Goal: Task Accomplishment & Management: Use online tool/utility

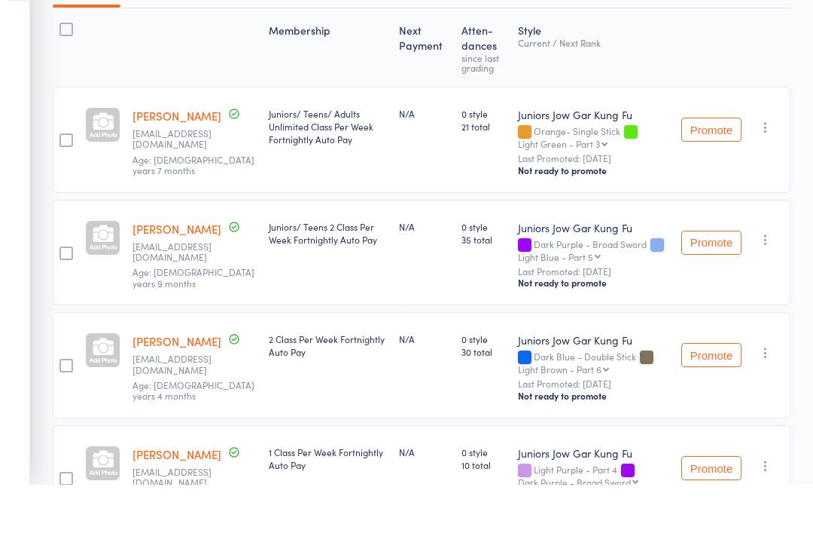
scroll to position [49, 0]
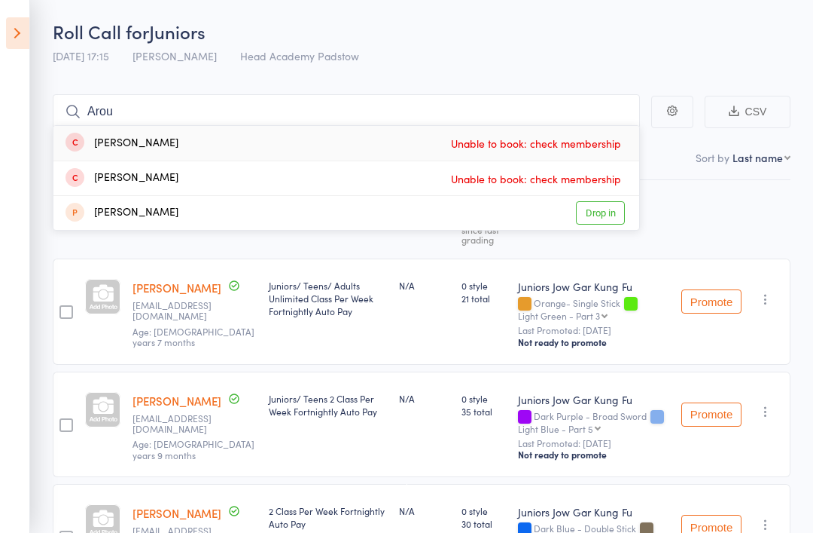
type input "Arou"
click at [5, 13] on aside "Events for [DATE] [DATE] [DATE] Sun Mon Tue Wed Thu Fri Sat 40 28 29 30 01 02 0…" at bounding box center [15, 266] width 30 height 533
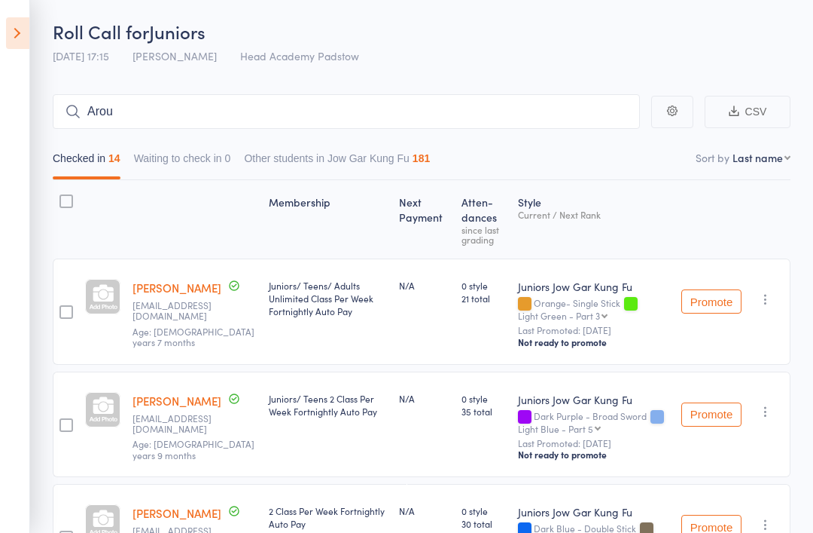
click at [26, 23] on icon at bounding box center [17, 33] width 23 height 32
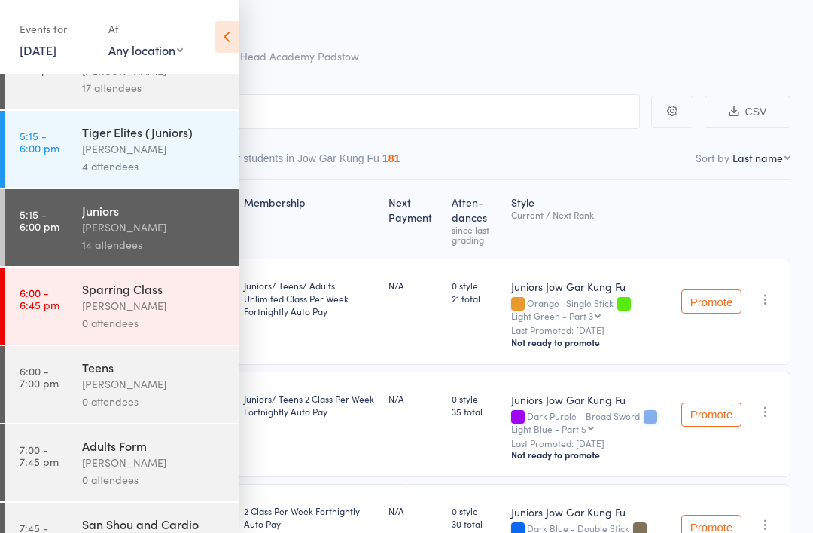
scroll to position [247, 0]
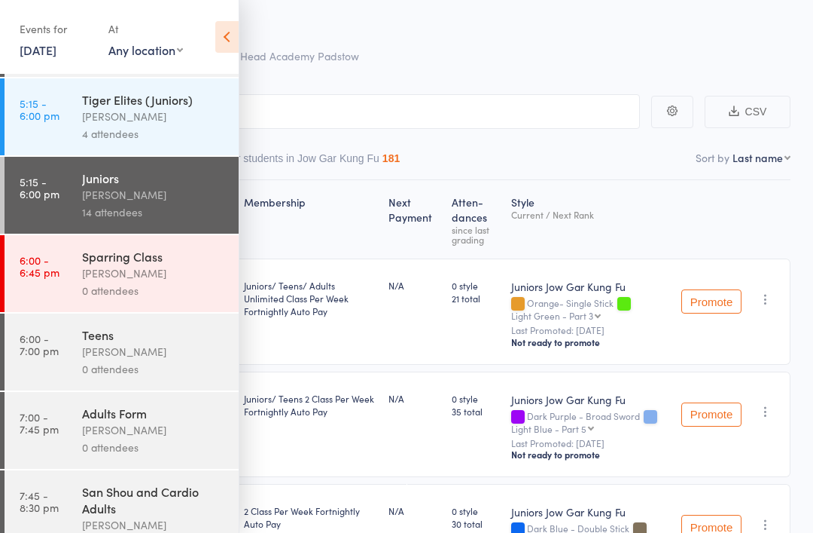
click at [62, 359] on link "6:00 - 7:00 pm Teens [PERSON_NAME] 0 attendees" at bounding box center [122, 351] width 234 height 77
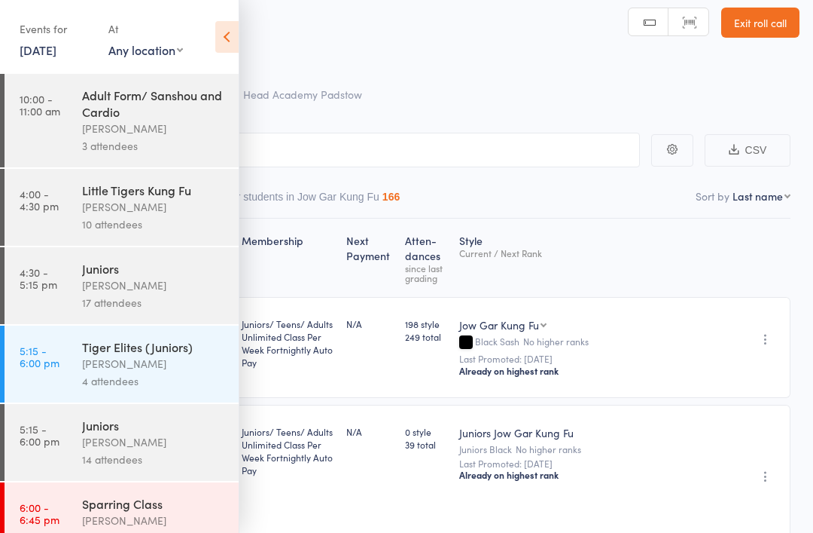
click at [238, 27] on icon at bounding box center [226, 37] width 23 height 32
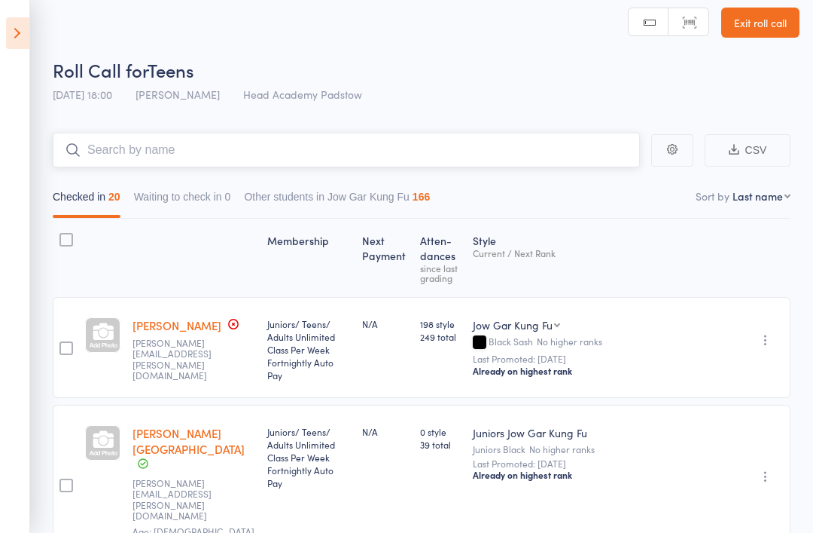
click at [102, 151] on input "search" at bounding box center [346, 150] width 587 height 35
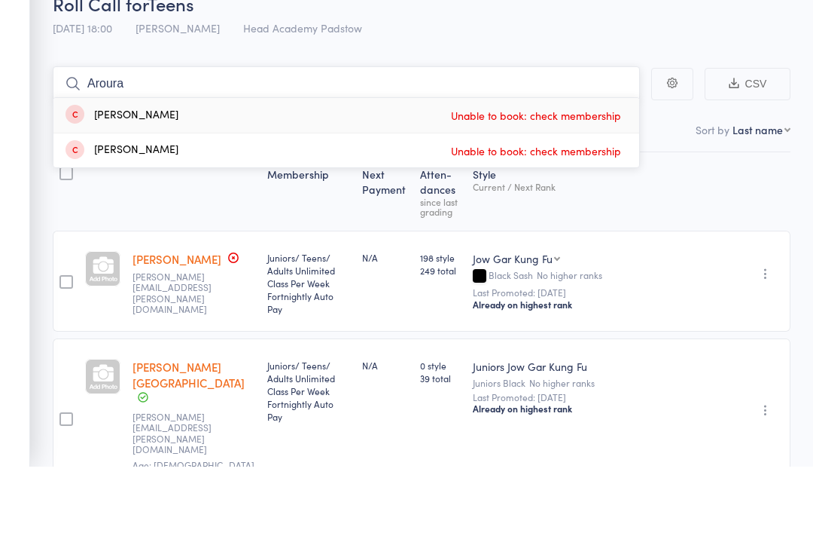
scroll to position [0, 0]
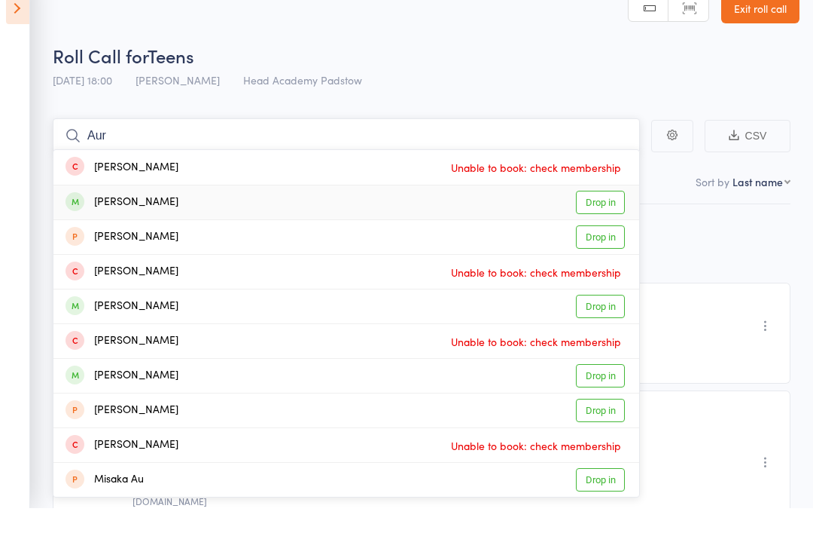
type input "Aur"
click at [117, 218] on div "[PERSON_NAME]" at bounding box center [122, 226] width 113 height 17
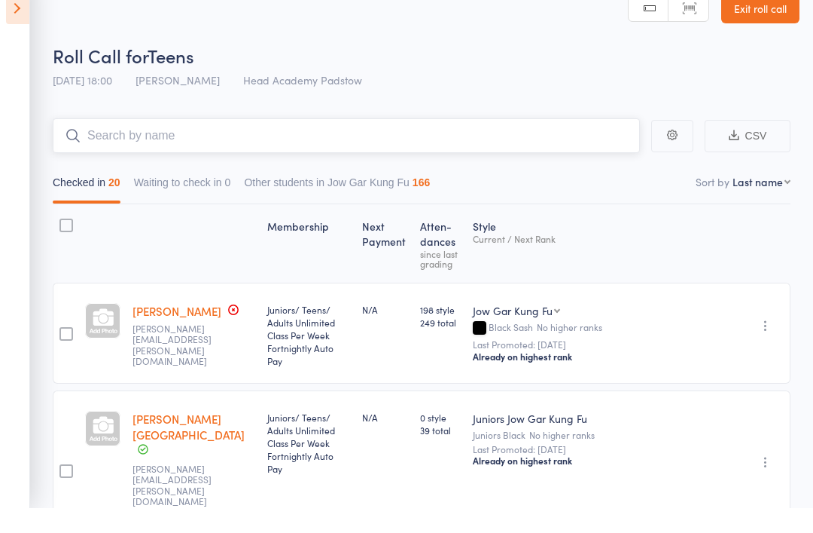
scroll to position [25, 0]
click at [108, 143] on input "search" at bounding box center [346, 135] width 587 height 35
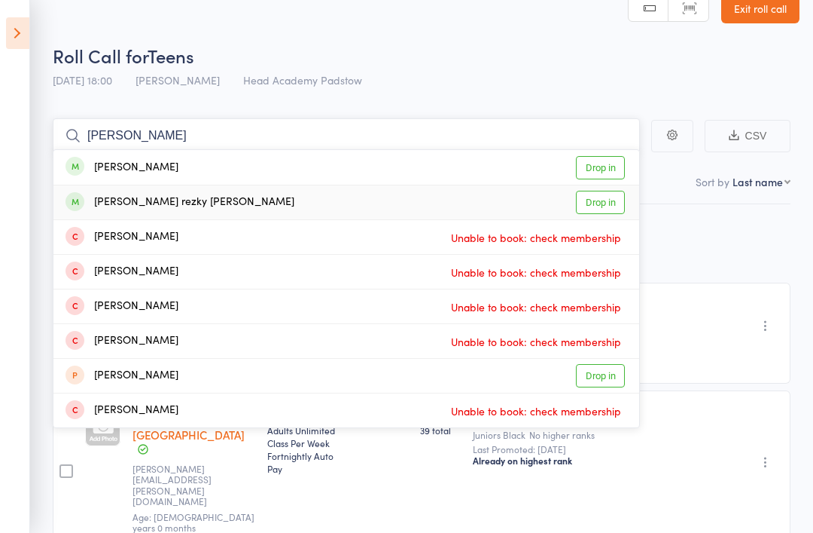
type input "[PERSON_NAME]"
click at [79, 203] on span at bounding box center [75, 201] width 19 height 19
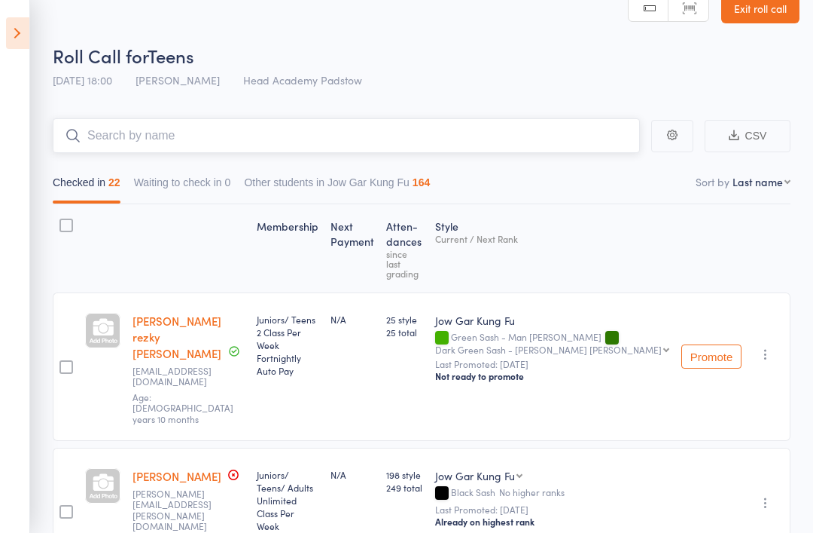
scroll to position [0, 0]
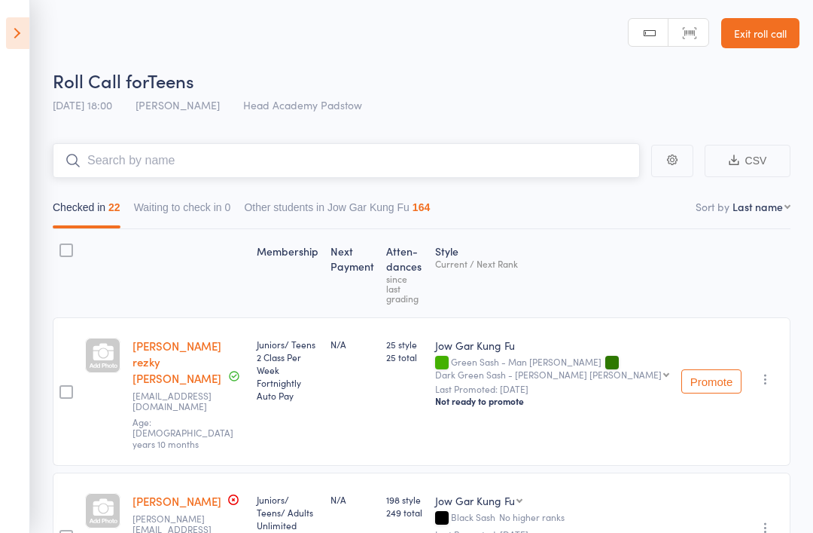
click at [383, 148] on input "search" at bounding box center [346, 160] width 587 height 35
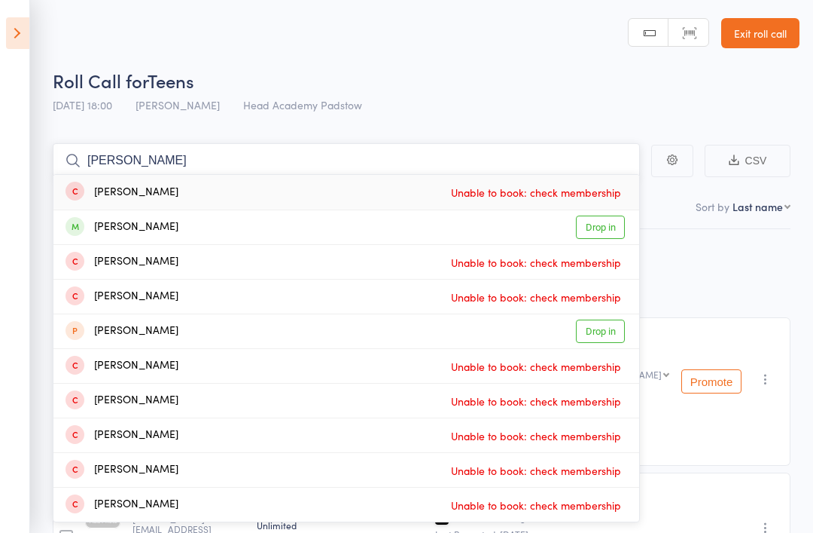
type input "[PERSON_NAME]"
click at [134, 234] on div "[PERSON_NAME]" at bounding box center [122, 226] width 113 height 17
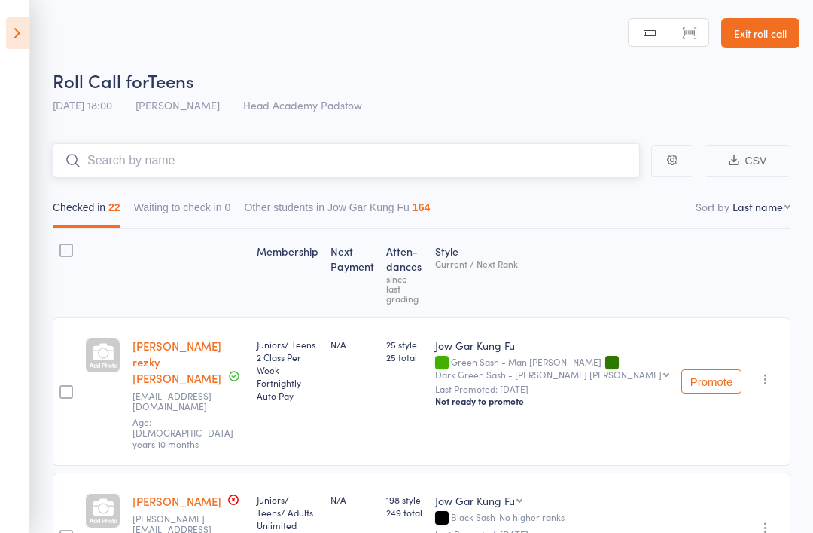
click at [145, 178] on input "search" at bounding box center [346, 160] width 587 height 35
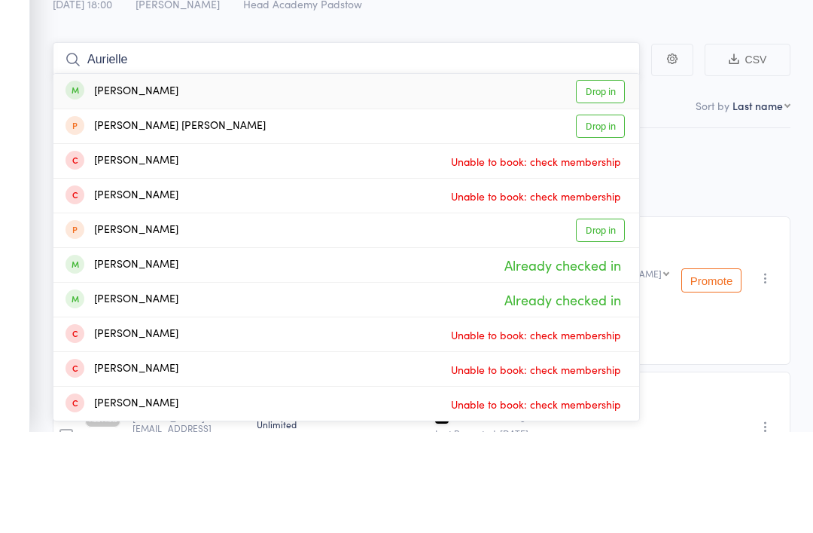
type input "Aurielle"
click at [91, 184] on div "[PERSON_NAME]" at bounding box center [122, 192] width 113 height 17
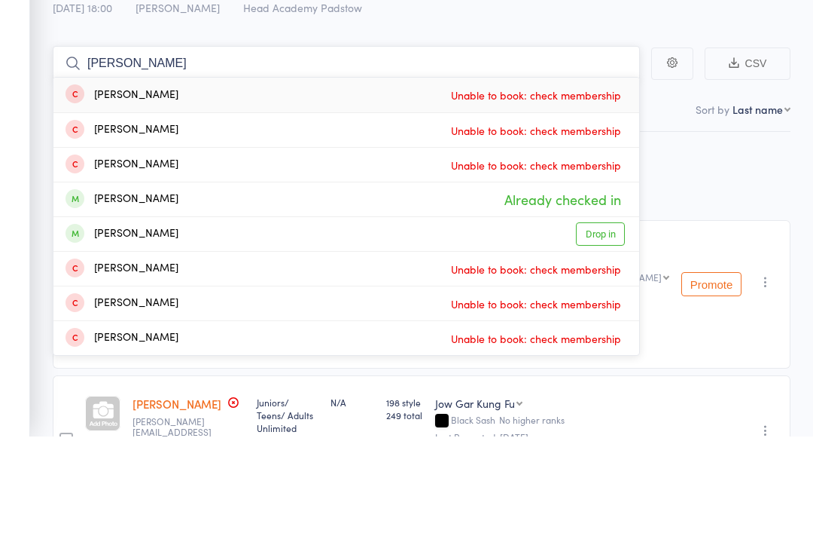
type input "[PERSON_NAME]"
click at [114, 322] on div "[PERSON_NAME]" at bounding box center [122, 330] width 113 height 17
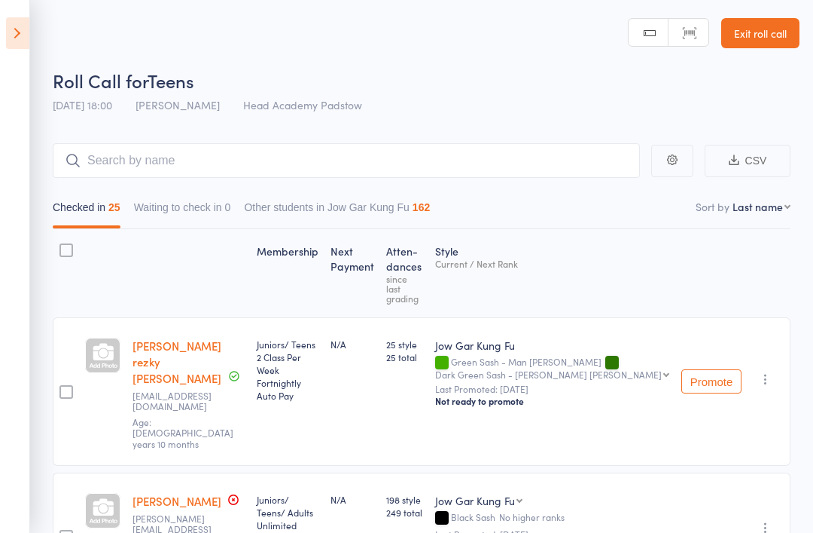
click at [29, 23] on icon at bounding box center [17, 33] width 23 height 32
